Goal: Check status: Check status

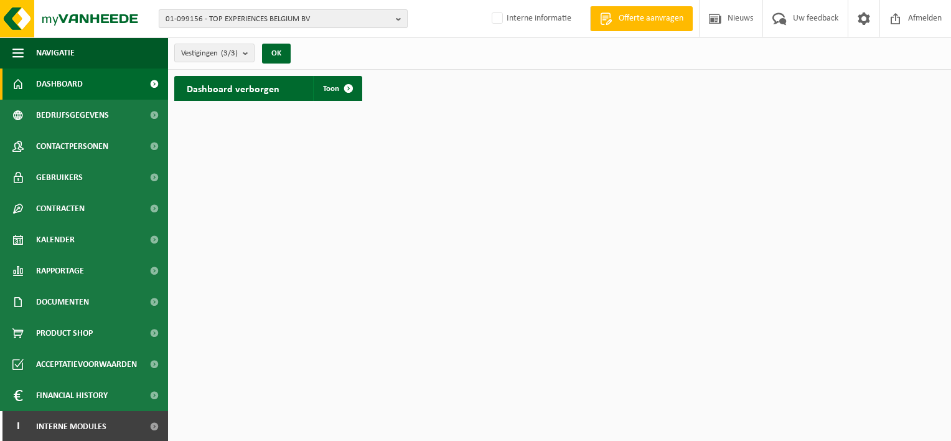
click at [263, 19] on span "01-099156 - TOP EXPERIENCES BELGIUM BV" at bounding box center [278, 19] width 225 height 19
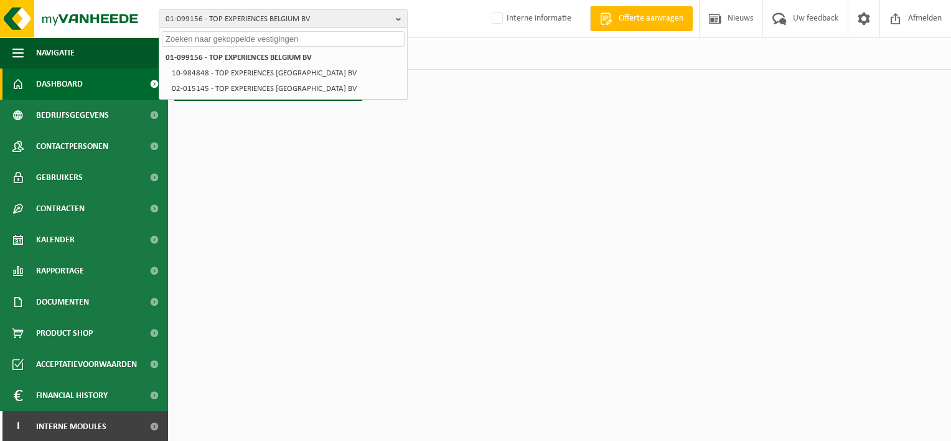
click at [221, 35] on input "text" at bounding box center [283, 39] width 243 height 16
paste input "10-789094"
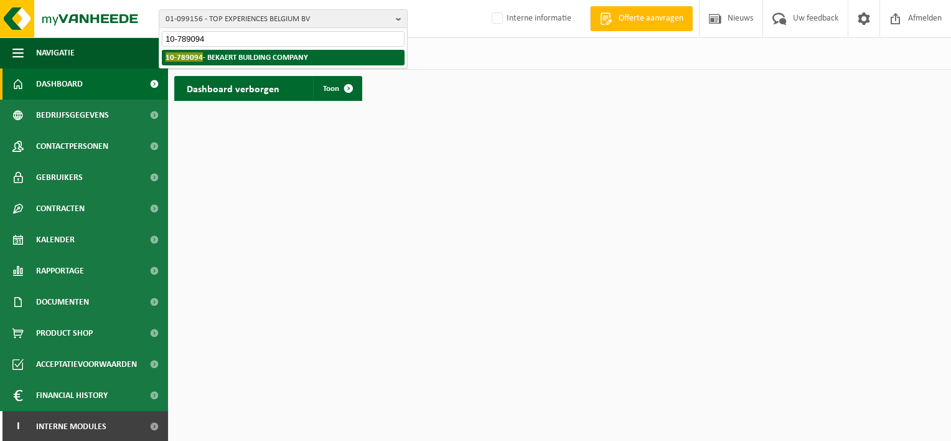
type input "10-789094"
click at [242, 54] on strong "10-789094 - BEKAERT BUILDING COMPANY" at bounding box center [237, 56] width 143 height 9
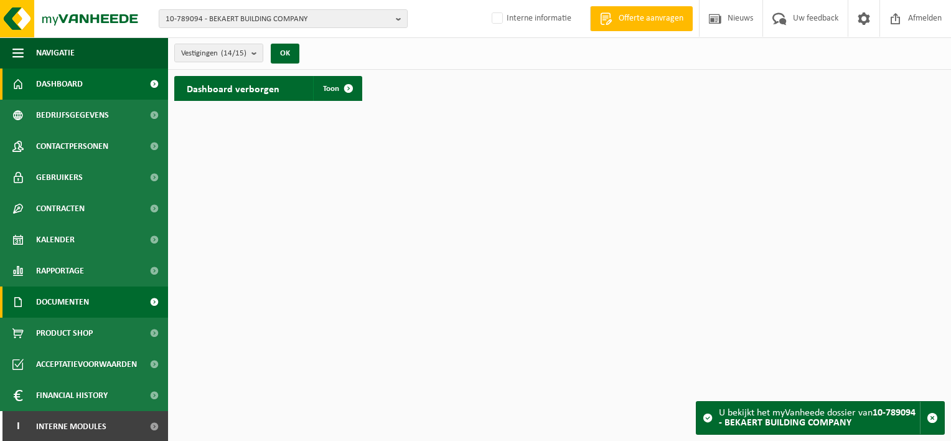
click at [75, 306] on span "Documenten" at bounding box center [62, 301] width 53 height 31
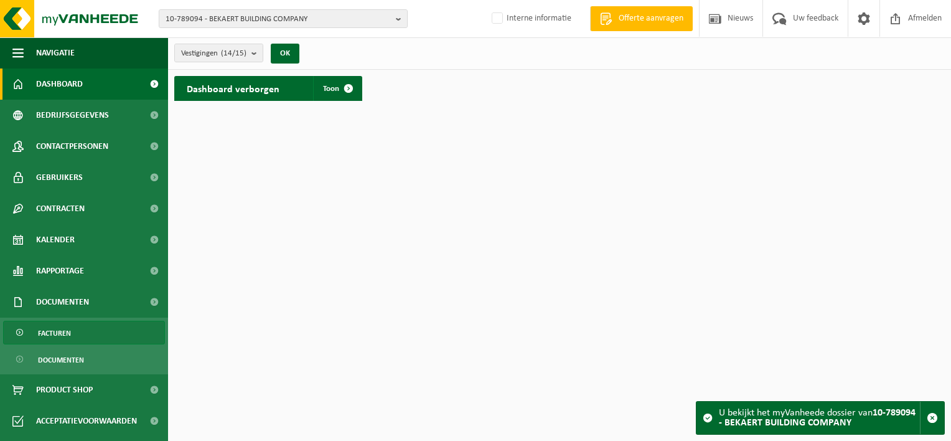
click at [70, 329] on link "Facturen" at bounding box center [84, 333] width 162 height 24
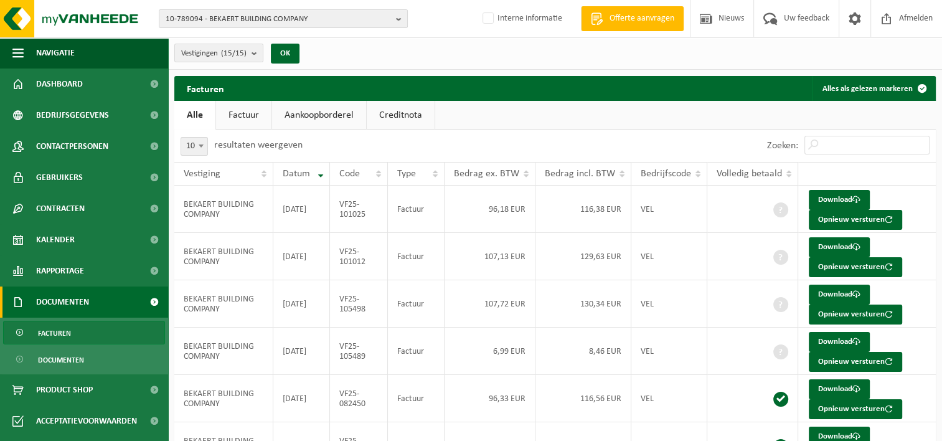
click at [401, 115] on link "Creditnota" at bounding box center [401, 115] width 68 height 29
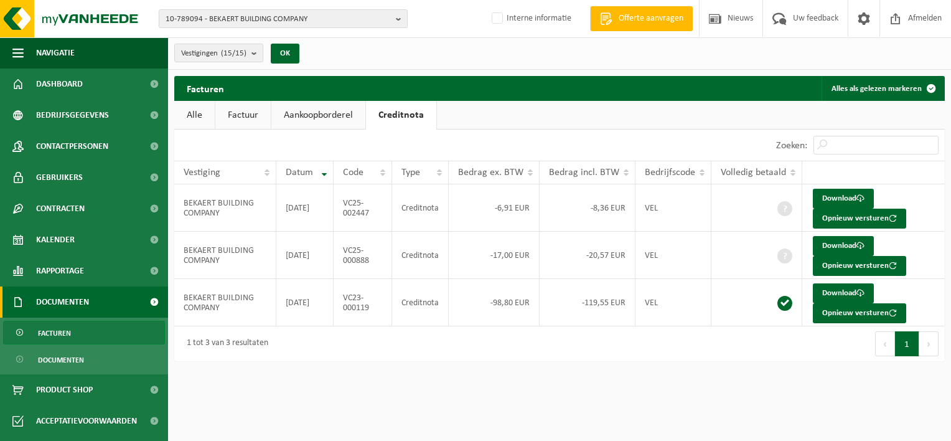
click at [253, 116] on link "Factuur" at bounding box center [242, 115] width 55 height 29
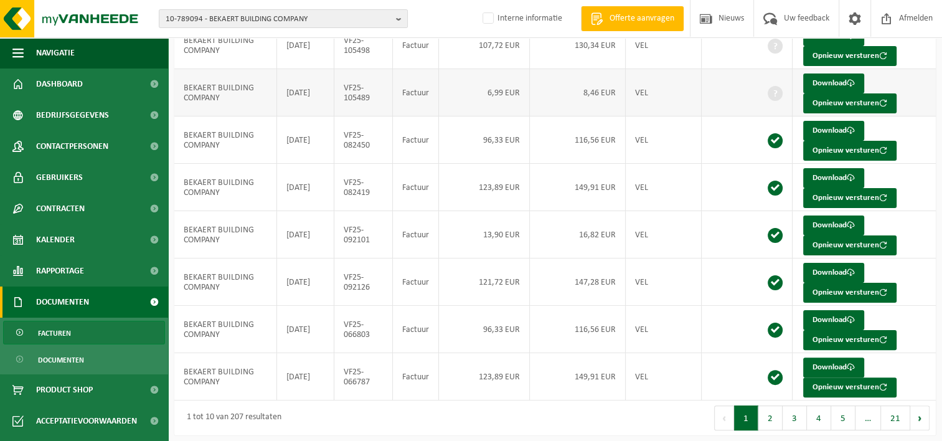
scroll to position [260, 0]
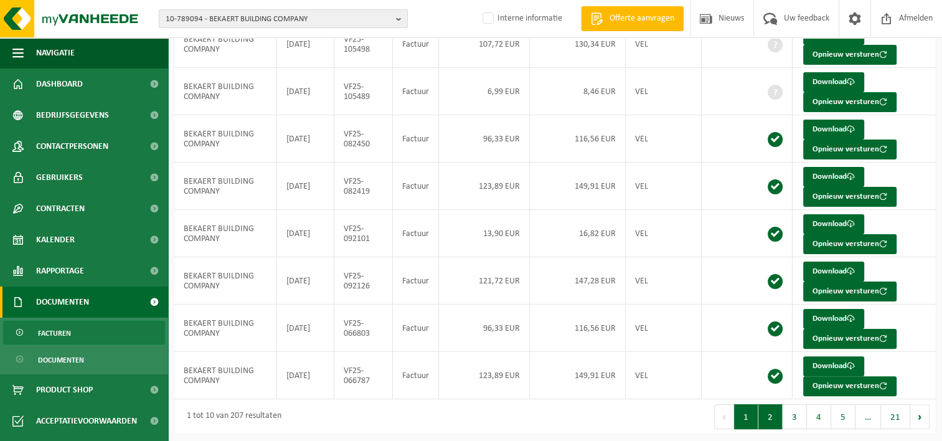
click at [775, 413] on button "2" at bounding box center [770, 416] width 24 height 25
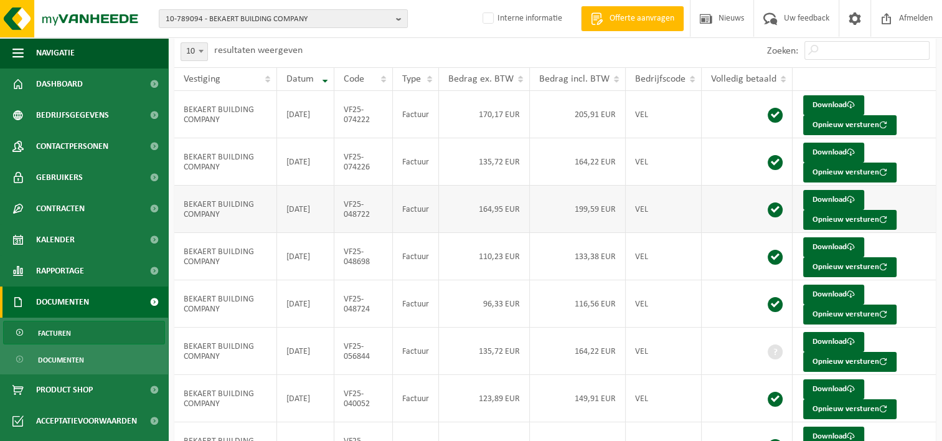
scroll to position [11, 0]
